Goal: Find specific page/section: Find specific page/section

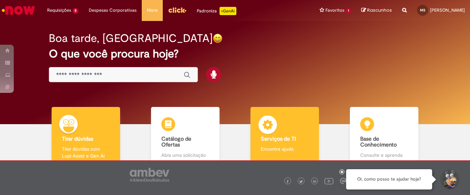
click at [273, 138] on b "Serviços de TI" at bounding box center [278, 139] width 35 height 7
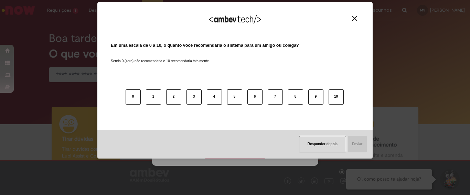
click at [354, 20] on img "Close" at bounding box center [354, 18] width 5 height 5
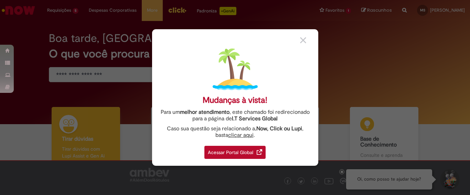
click at [302, 40] on img at bounding box center [303, 40] width 6 height 6
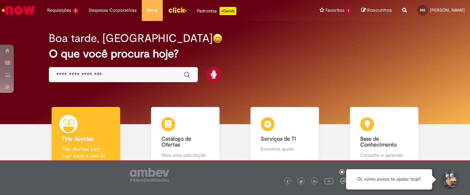
scroll to position [43, 0]
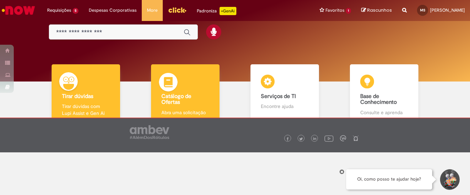
click at [185, 99] on h4 "Catálogo de Ofertas" at bounding box center [184, 100] width 47 height 12
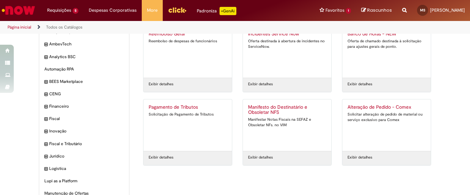
scroll to position [73, 0]
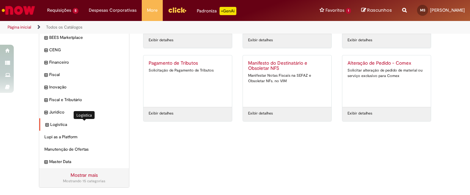
click at [60, 123] on span "Logistica Itens" at bounding box center [87, 125] width 74 height 6
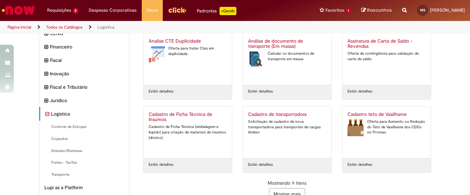
scroll to position [148, 0]
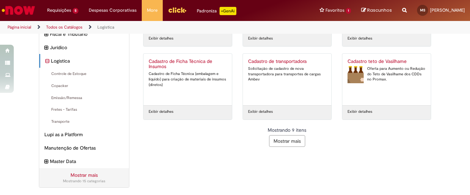
drag, startPoint x: 281, startPoint y: 141, endPoint x: 261, endPoint y: 150, distance: 22.8
click at [281, 141] on button "Mostrar mais" at bounding box center [287, 141] width 36 height 12
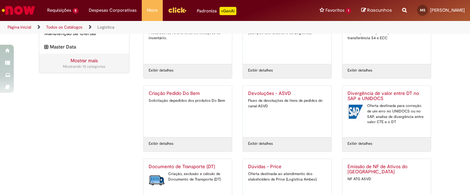
scroll to position [327, 0]
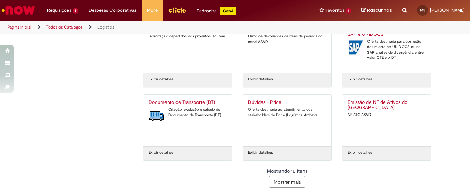
click at [279, 183] on button "Mostrar mais" at bounding box center [287, 182] width 36 height 12
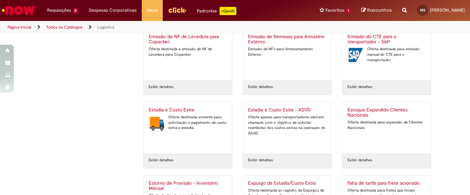
scroll to position [546, 0]
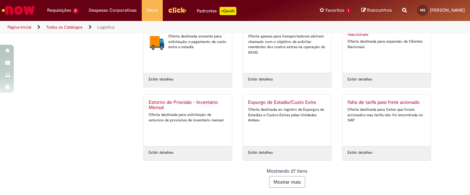
click at [281, 182] on button "Mostrar mais" at bounding box center [287, 182] width 36 height 12
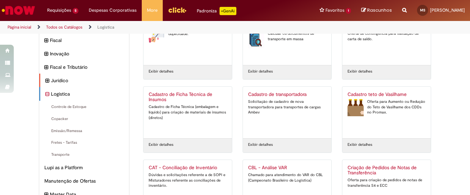
scroll to position [143, 0]
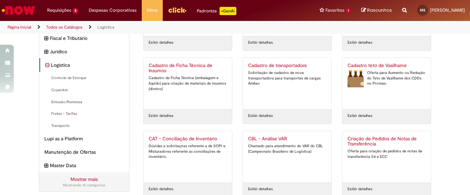
click at [79, 181] on link "Mostrar mais" at bounding box center [84, 179] width 27 height 6
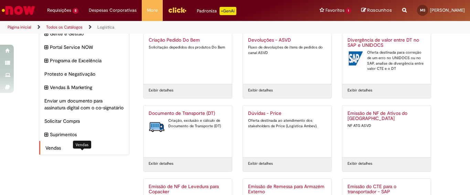
scroll to position [230, 0]
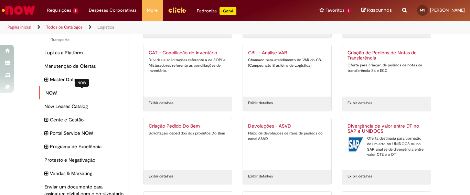
drag, startPoint x: 52, startPoint y: 94, endPoint x: 60, endPoint y: 104, distance: 13.0
click at [52, 94] on span "NOW Itens" at bounding box center [84, 92] width 78 height 7
